Goal: Find specific page/section

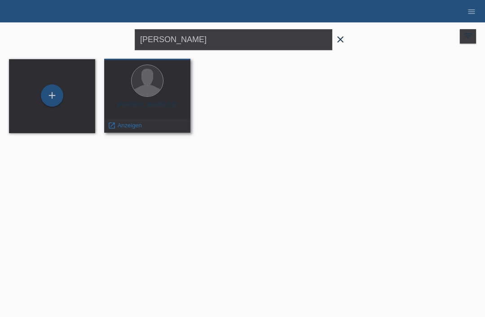
type input "[PERSON_NAME]"
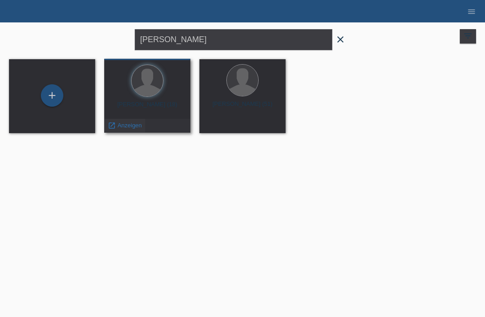
click at [123, 127] on span "Anzeigen" at bounding box center [130, 125] width 24 height 7
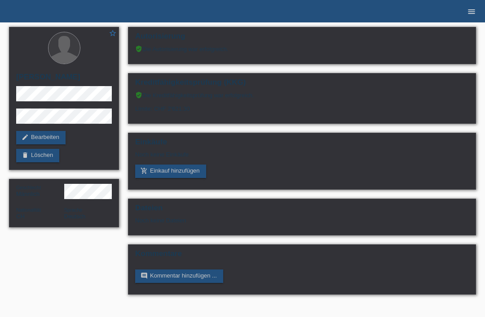
click at [476, 11] on link "menu" at bounding box center [472, 11] width 18 height 5
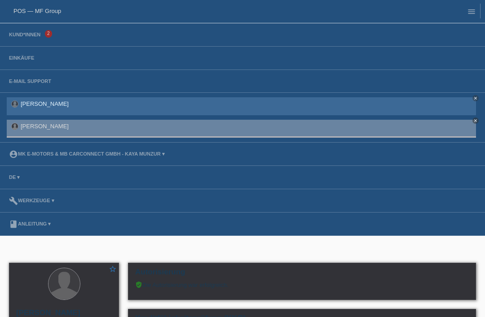
click at [63, 100] on div "katarina Aleksic close" at bounding box center [241, 106] width 469 height 18
click at [53, 103] on link "[PERSON_NAME]" at bounding box center [45, 104] width 48 height 7
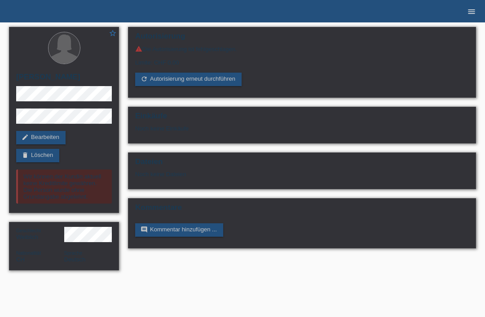
click at [476, 13] on icon "menu" at bounding box center [471, 11] width 9 height 9
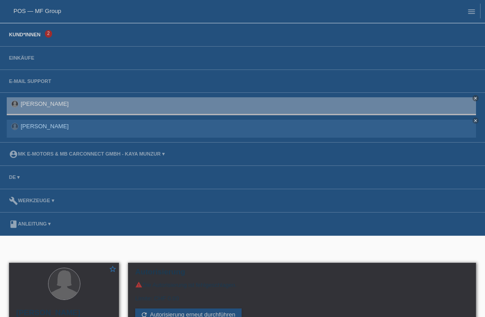
click at [39, 37] on link "Kund*innen" at bounding box center [24, 34] width 40 height 5
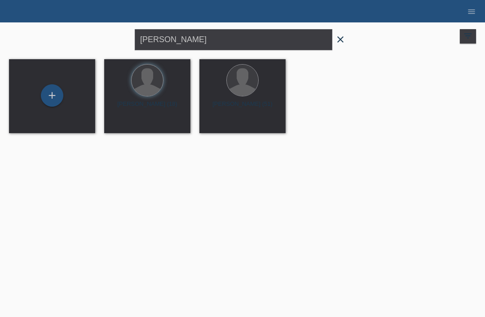
click at [341, 41] on icon "close" at bounding box center [340, 39] width 11 height 11
